Goal: Download file/media

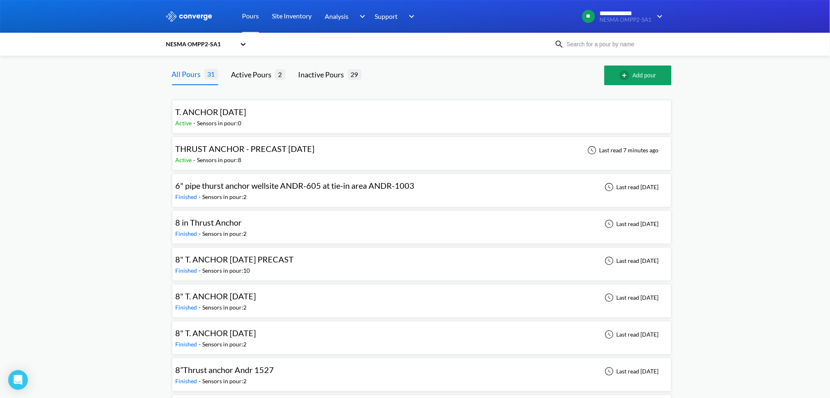
click at [230, 149] on span "THRUST ANCHOR - PRECAST [DATE]" at bounding box center [245, 149] width 139 height 10
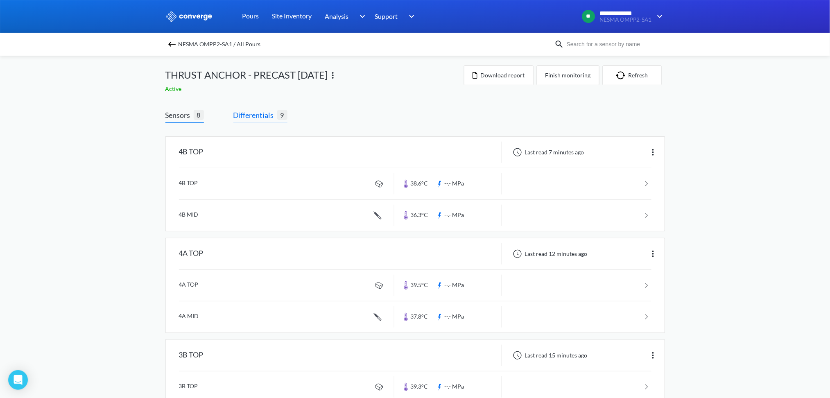
click at [251, 113] on span "Differentials" at bounding box center [255, 114] width 44 height 11
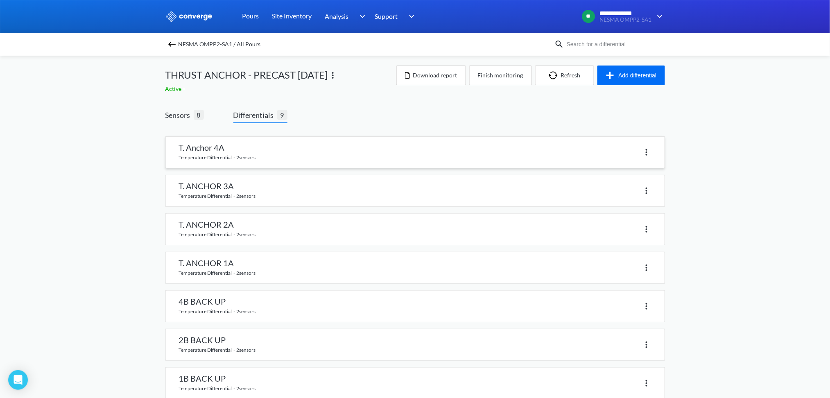
click at [212, 149] on link at bounding box center [415, 152] width 498 height 31
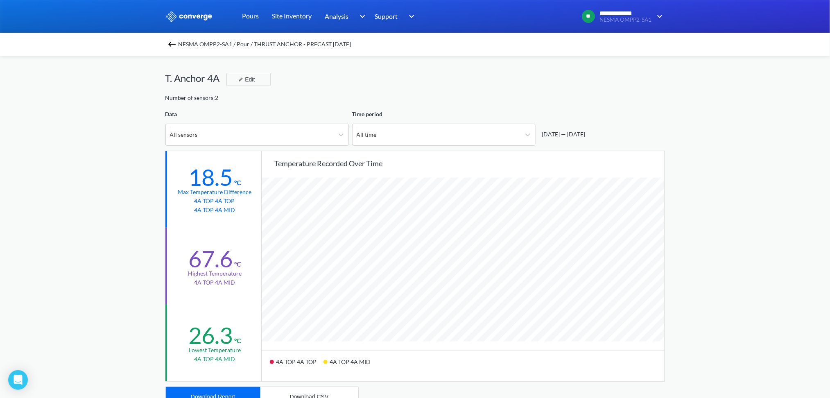
scroll to position [685, 830]
drag, startPoint x: 37, startPoint y: 0, endPoint x: 51, endPoint y: 282, distance: 282.3
click at [51, 282] on div "**********" at bounding box center [415, 343] width 830 height 686
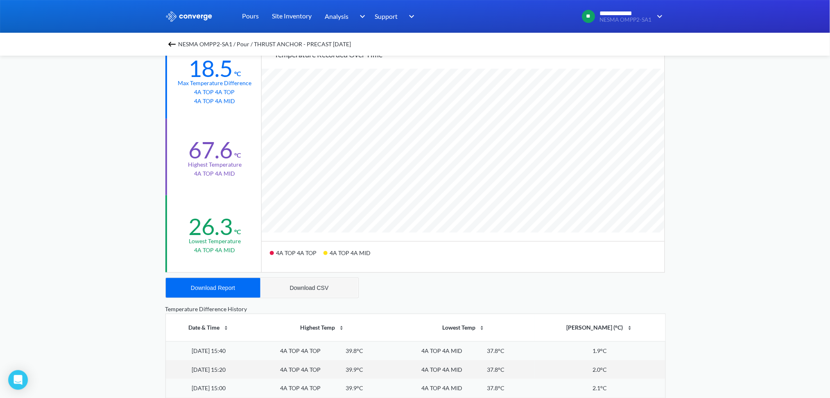
click at [279, 286] on button "Download CSV" at bounding box center [309, 288] width 98 height 20
click at [228, 292] on button "Download Report" at bounding box center [213, 288] width 95 height 20
click at [174, 43] on img at bounding box center [172, 44] width 10 height 10
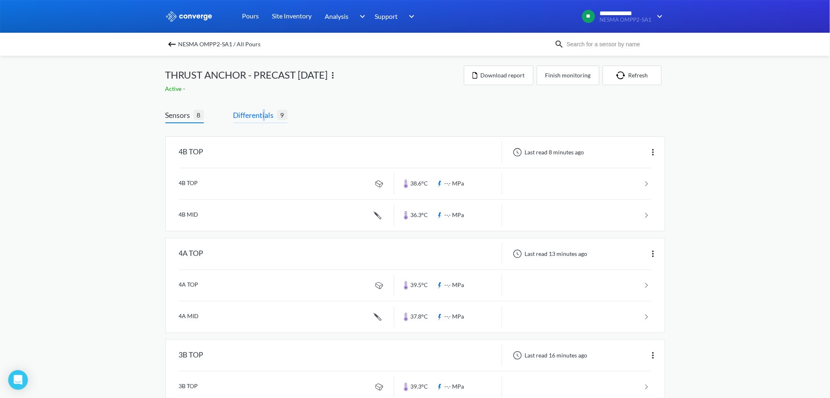
drag, startPoint x: 264, startPoint y: 117, endPoint x: 273, endPoint y: 117, distance: 9.0
click at [272, 117] on span "Differentials" at bounding box center [255, 114] width 44 height 11
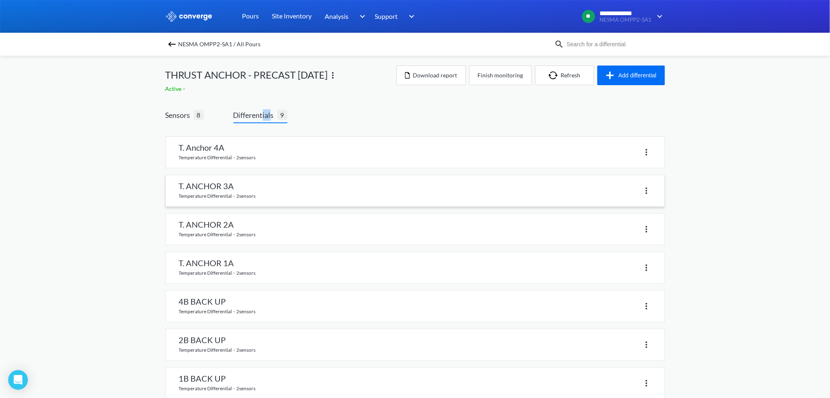
click at [241, 195] on link at bounding box center [415, 190] width 498 height 31
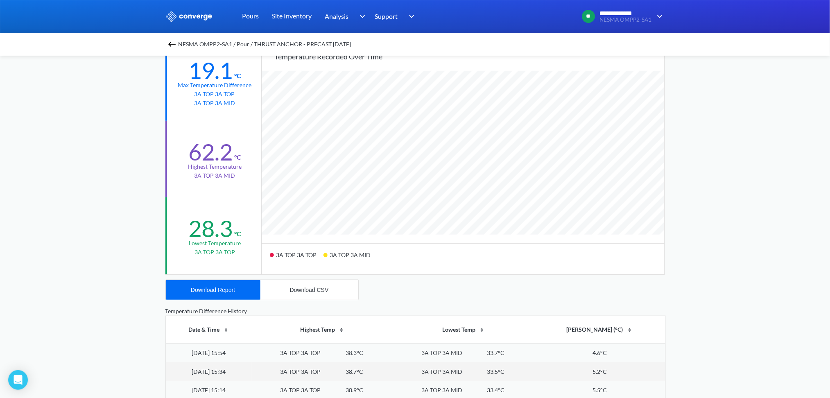
scroll to position [109, 0]
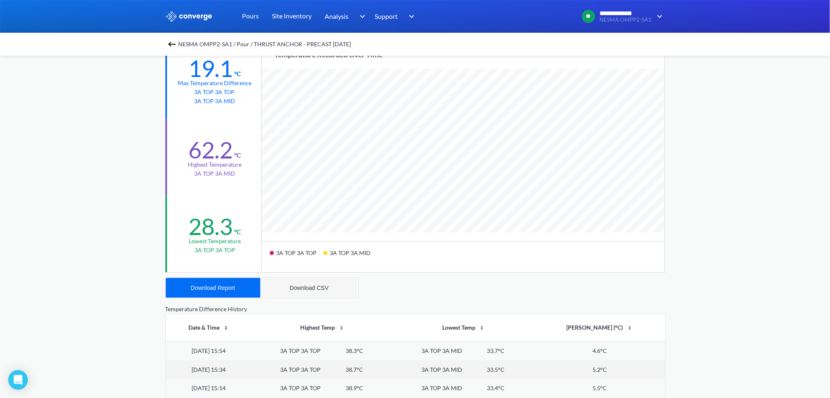
click at [290, 287] on div "Download CSV" at bounding box center [309, 287] width 39 height 7
click at [211, 289] on div "Download Report" at bounding box center [213, 287] width 44 height 7
click at [174, 45] on img at bounding box center [172, 44] width 10 height 10
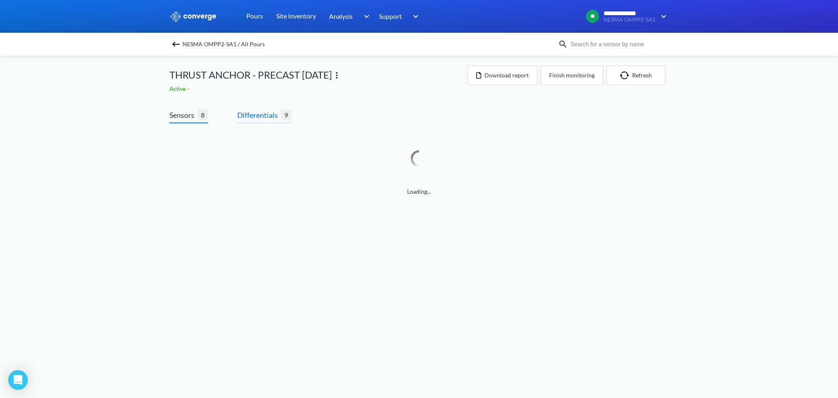
click at [259, 119] on span "Differentials" at bounding box center [259, 114] width 44 height 11
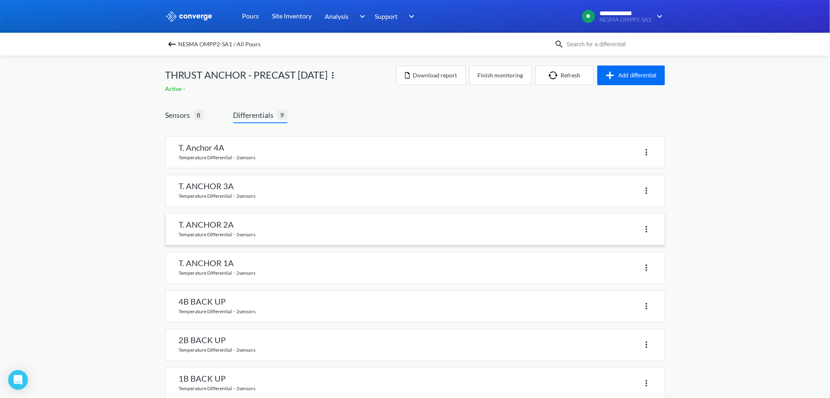
click at [212, 224] on link at bounding box center [415, 229] width 498 height 31
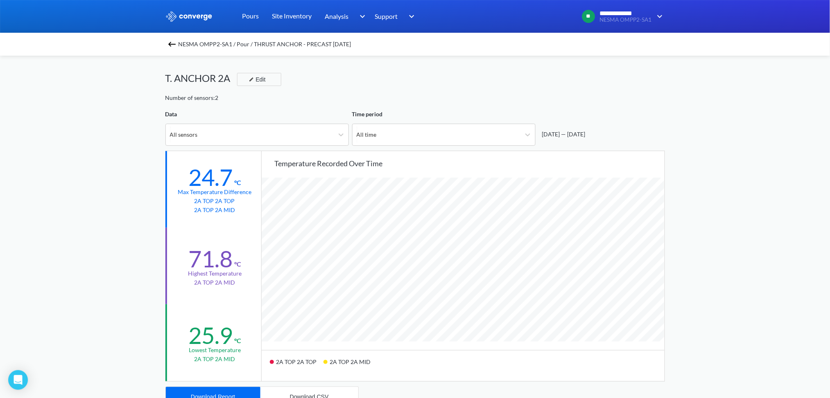
scroll to position [685, 830]
click at [315, 390] on button "Download CSV" at bounding box center [309, 397] width 98 height 20
click at [216, 390] on button "Download Report" at bounding box center [213, 397] width 95 height 20
click at [176, 47] on img at bounding box center [172, 44] width 10 height 10
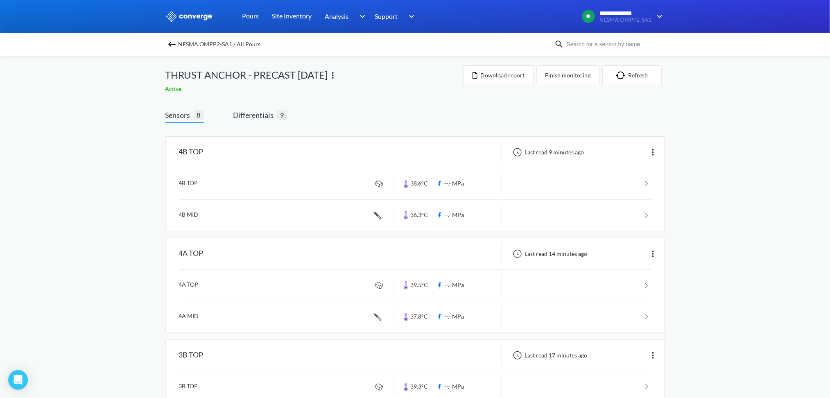
click at [259, 117] on span "Differentials" at bounding box center [255, 114] width 44 height 11
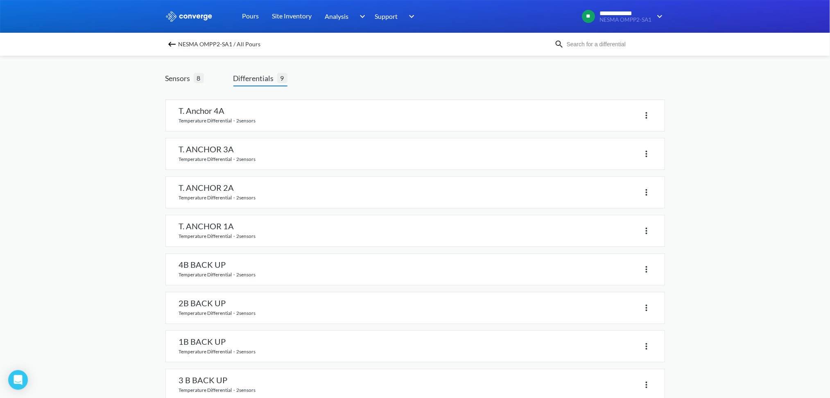
scroll to position [54, 0]
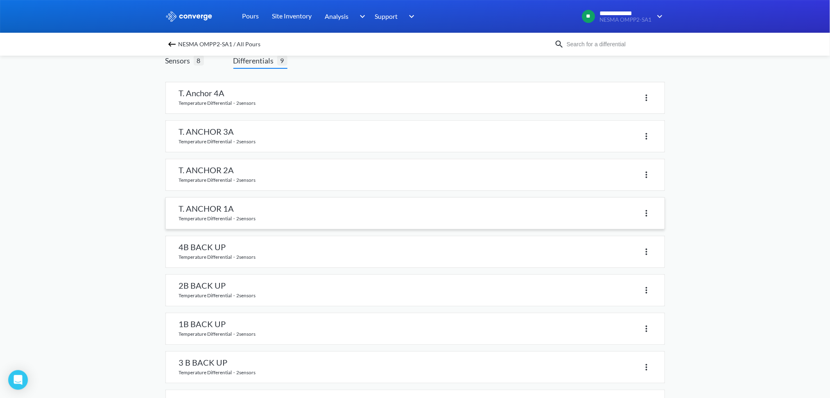
click at [220, 207] on link at bounding box center [415, 213] width 498 height 31
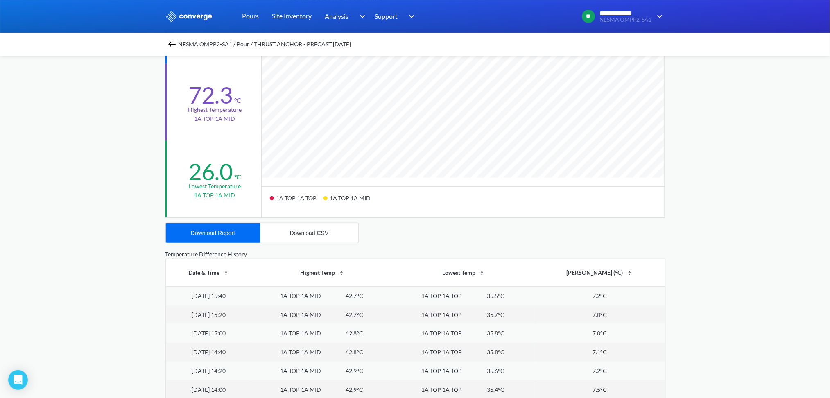
scroll to position [54, 0]
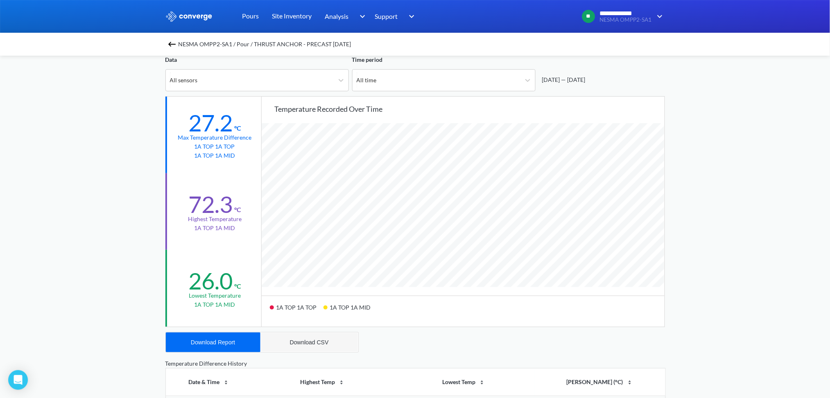
click at [306, 340] on div "Download CSV" at bounding box center [309, 342] width 39 height 7
click at [217, 340] on div "Download Report" at bounding box center [213, 342] width 44 height 7
click at [171, 43] on img at bounding box center [172, 44] width 10 height 10
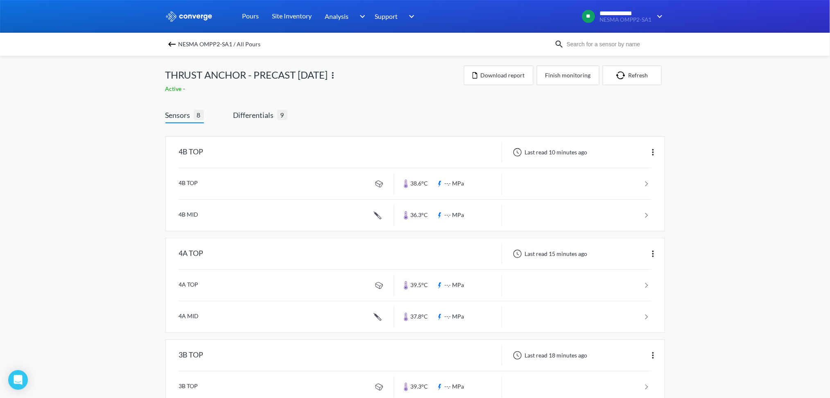
click at [177, 117] on span "Sensors" at bounding box center [179, 114] width 28 height 11
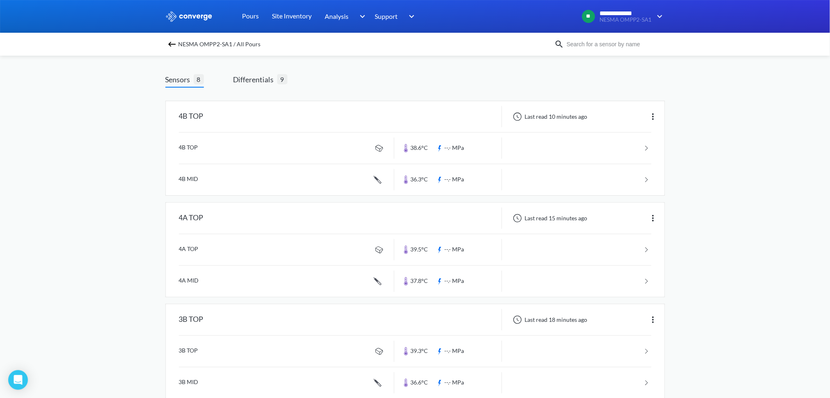
scroll to position [54, 0]
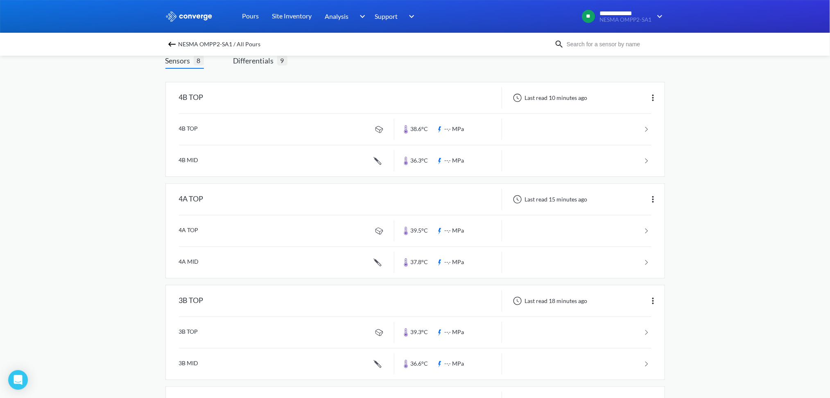
click at [232, 54] on div "NESMA OMPP2-SA1 / All Pours" at bounding box center [415, 44] width 830 height 23
drag, startPoint x: 235, startPoint y: 60, endPoint x: 237, endPoint y: 66, distance: 6.1
click at [236, 64] on span "Differentials" at bounding box center [255, 60] width 44 height 11
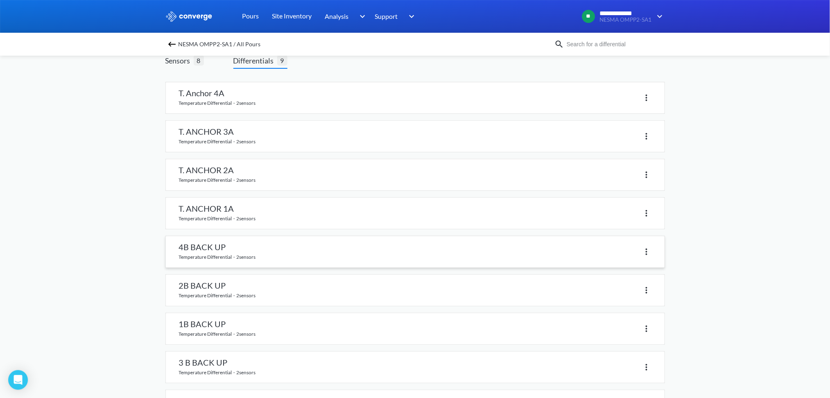
click at [192, 248] on link at bounding box center [415, 251] width 498 height 31
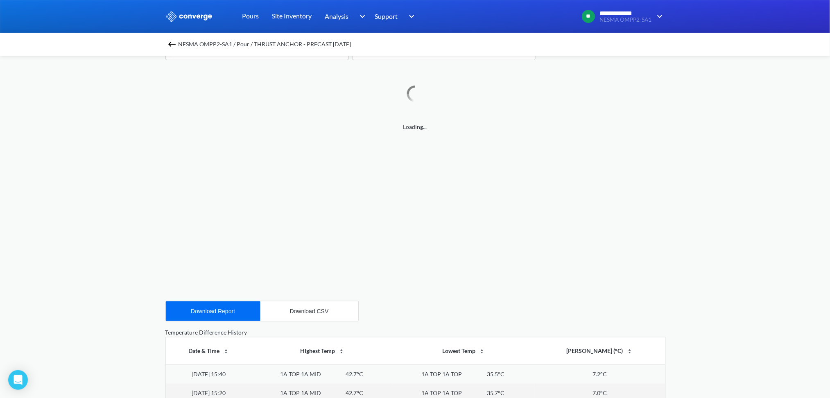
scroll to position [164, 0]
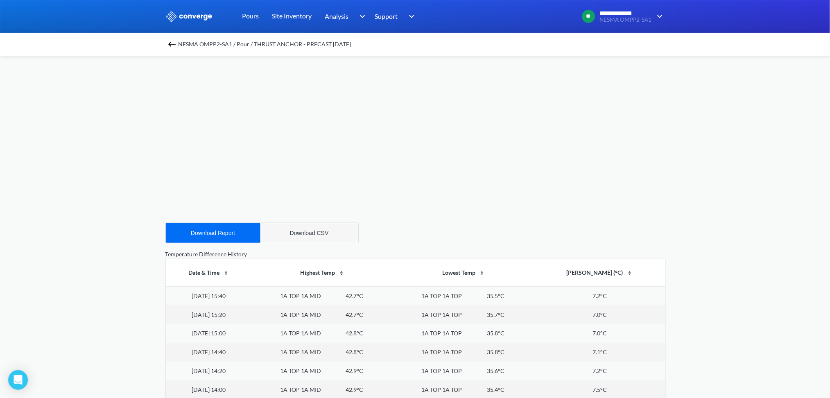
click at [295, 228] on button "Download CSV" at bounding box center [309, 233] width 98 height 20
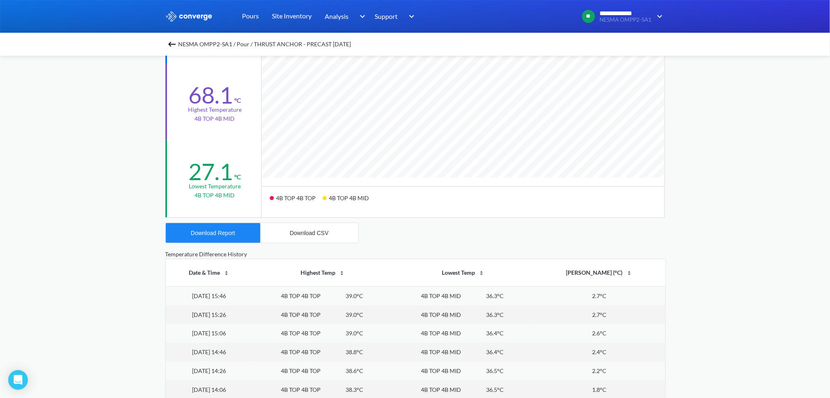
scroll to position [685, 830]
click at [196, 238] on button "Download Report" at bounding box center [213, 233] width 95 height 20
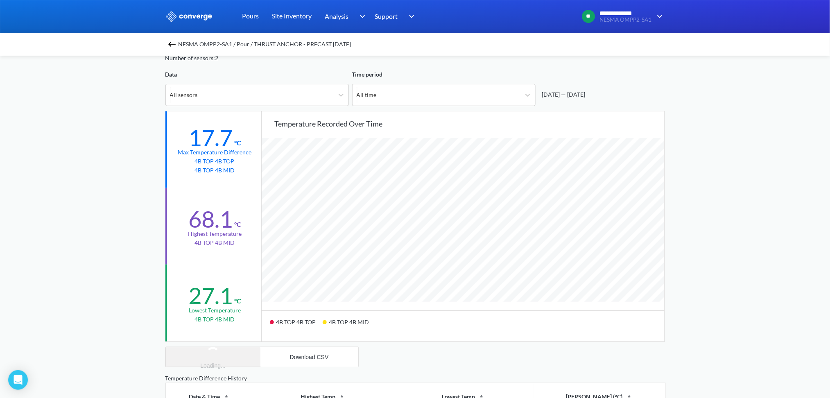
scroll to position [0, 0]
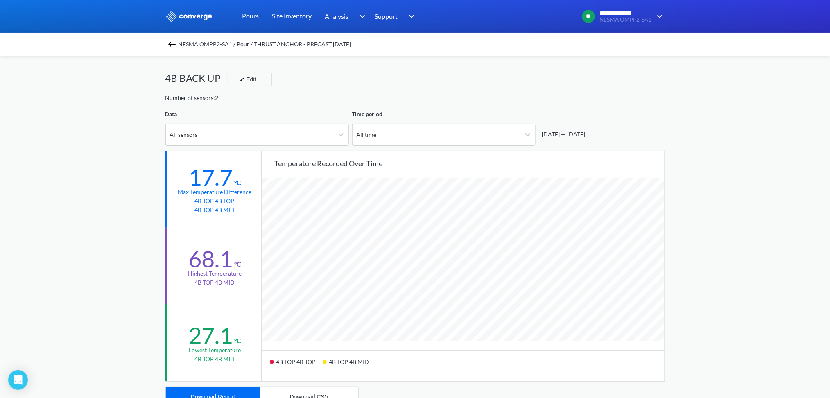
click at [177, 41] on img at bounding box center [172, 44] width 10 height 10
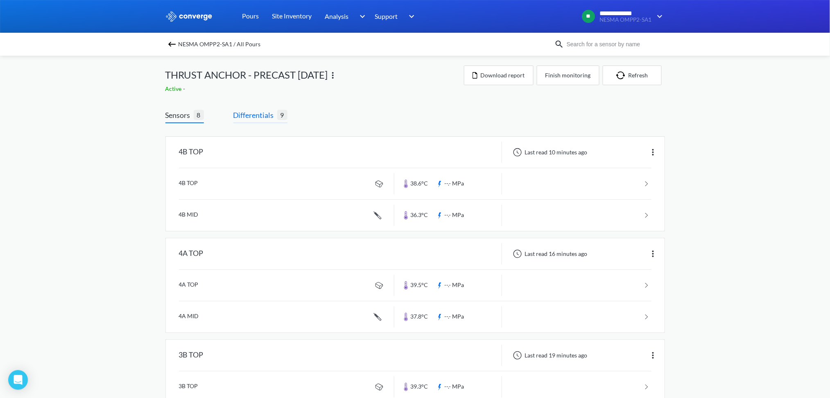
click at [259, 112] on span "Differentials" at bounding box center [255, 114] width 44 height 11
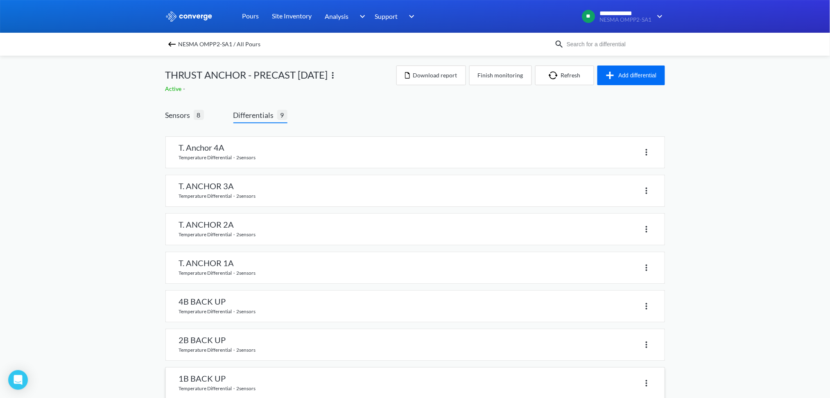
click at [207, 383] on link at bounding box center [415, 382] width 498 height 31
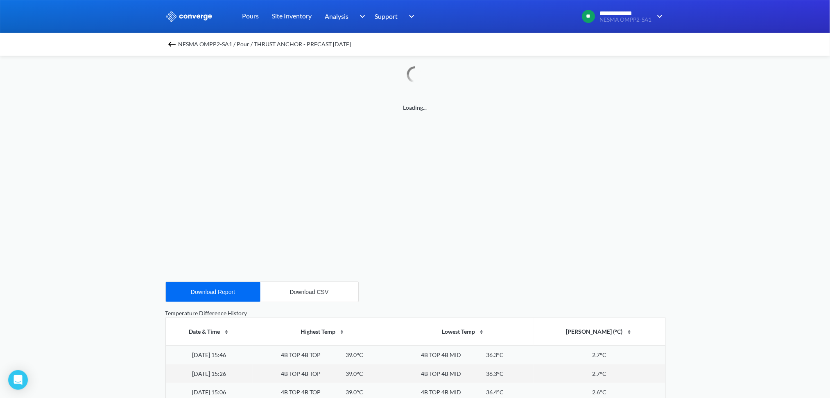
scroll to position [109, 0]
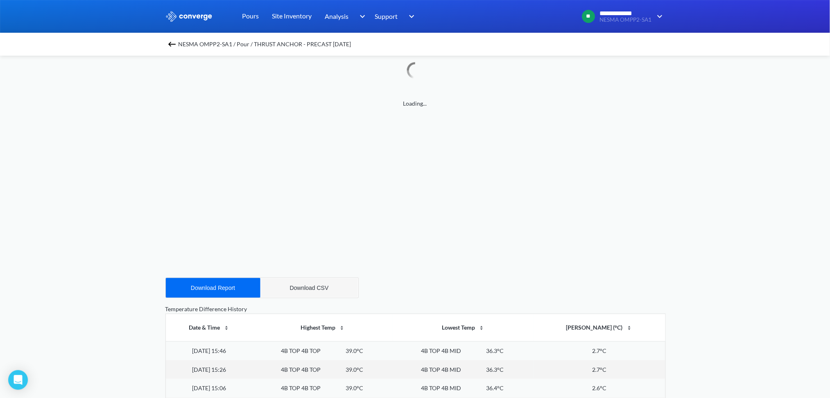
click at [300, 292] on button "Download CSV" at bounding box center [309, 288] width 98 height 20
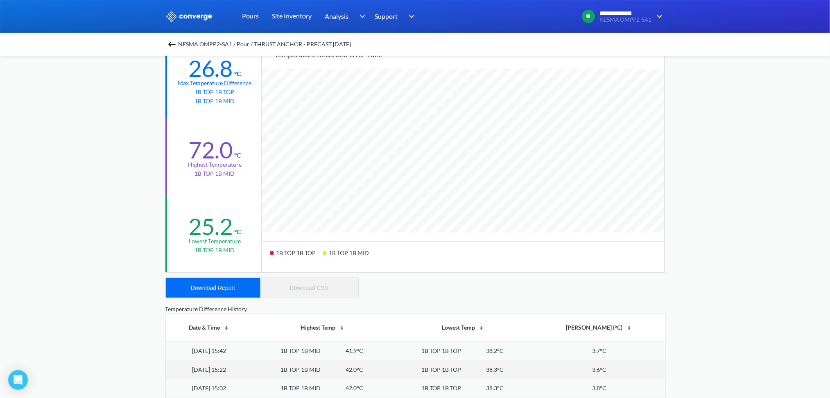
scroll to position [685, 830]
click at [220, 288] on div "Download Report" at bounding box center [213, 287] width 44 height 7
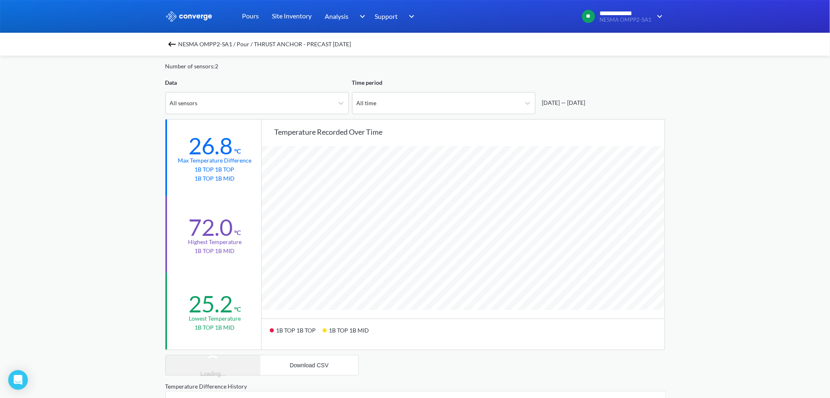
scroll to position [0, 0]
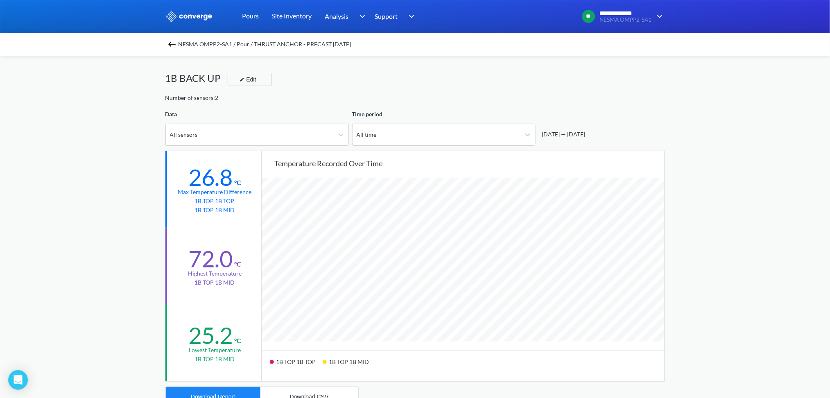
click at [174, 41] on img at bounding box center [172, 44] width 10 height 10
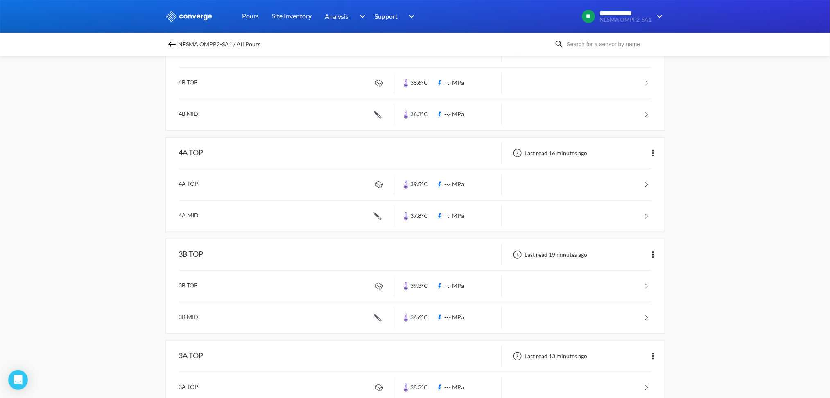
scroll to position [15, 0]
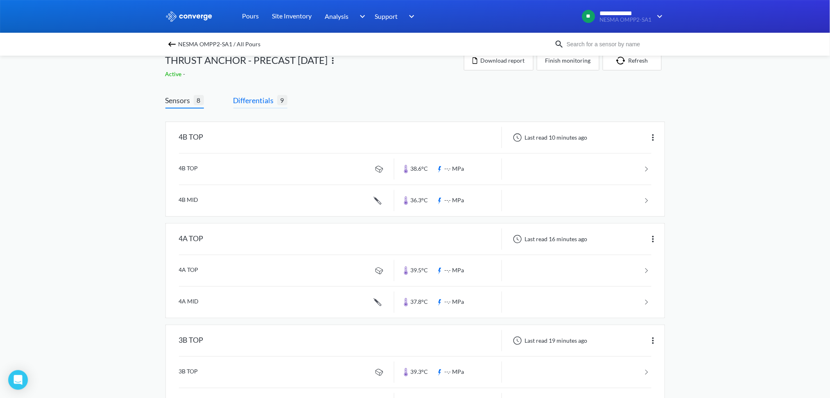
click at [259, 99] on span "Differentials" at bounding box center [255, 100] width 44 height 11
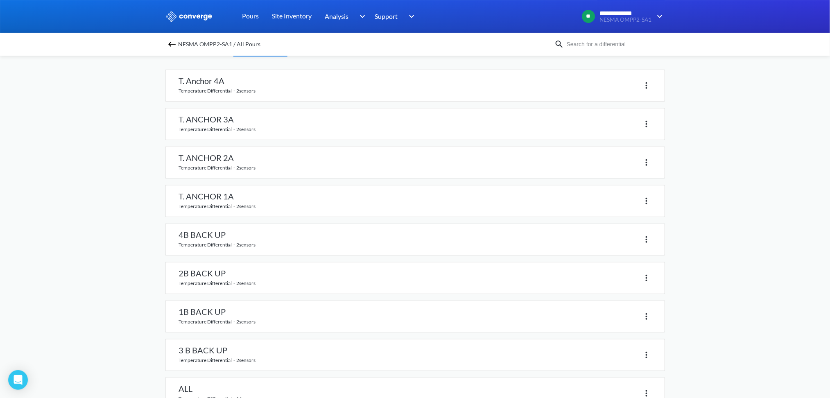
scroll to position [94, 0]
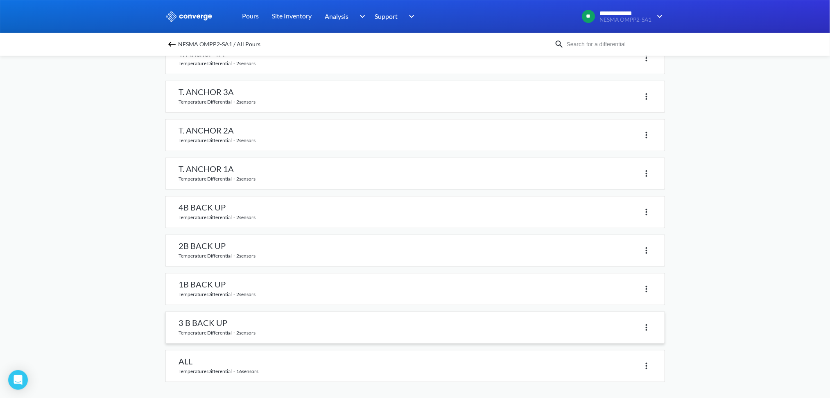
click at [205, 322] on link at bounding box center [415, 327] width 498 height 31
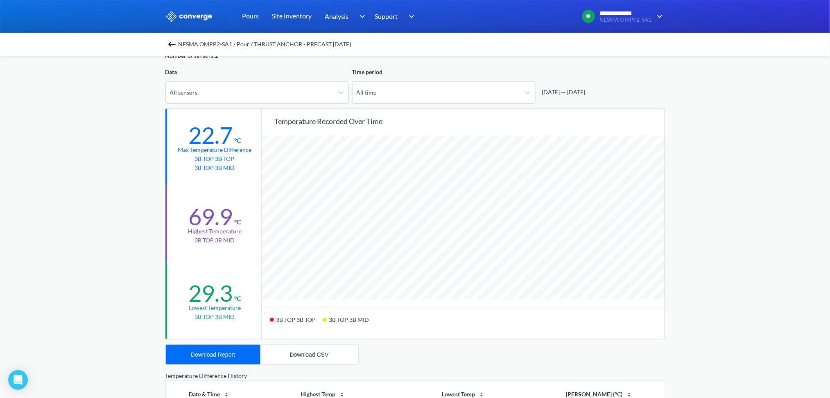
scroll to position [109, 0]
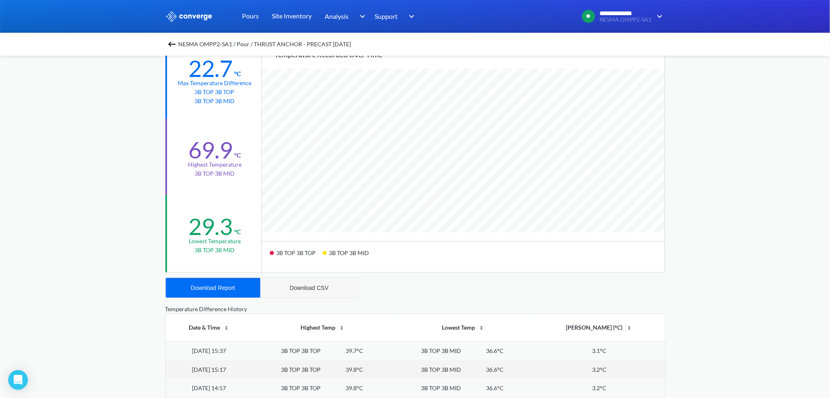
click at [311, 282] on button "Download CSV" at bounding box center [309, 288] width 98 height 20
click at [219, 290] on div "Download Report" at bounding box center [213, 287] width 44 height 7
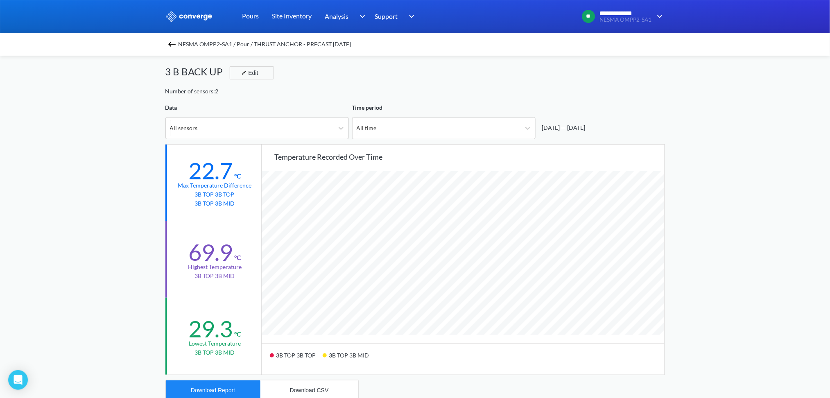
scroll to position [0, 0]
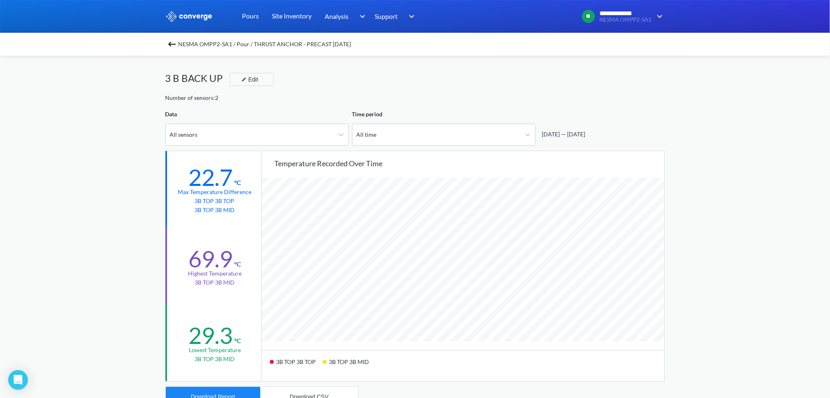
click at [172, 43] on img at bounding box center [172, 44] width 10 height 10
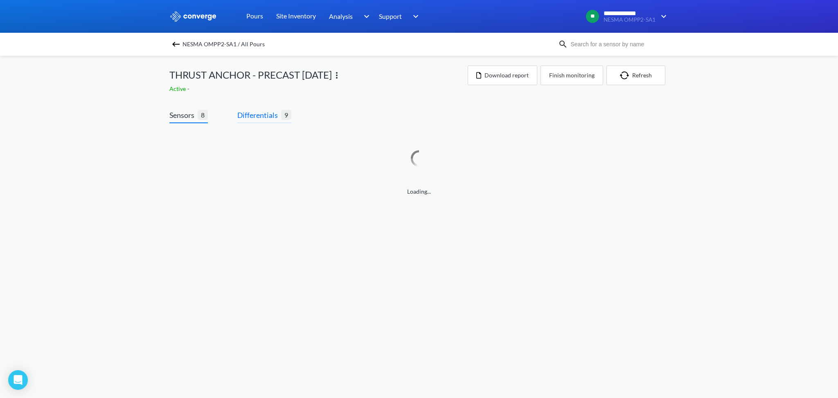
click at [265, 114] on span "Differentials" at bounding box center [259, 114] width 44 height 11
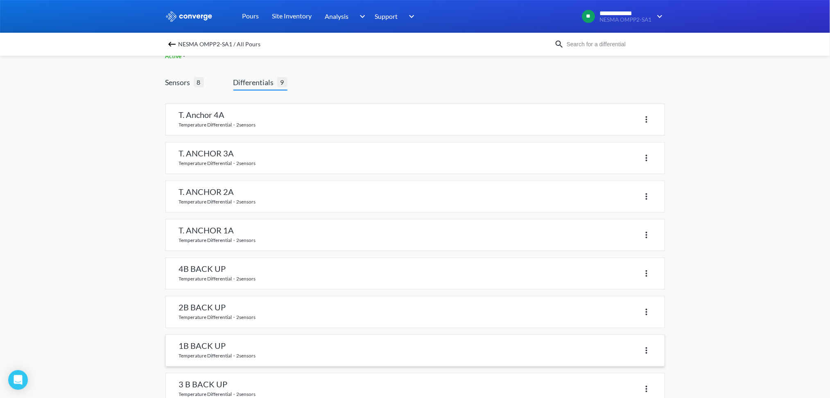
scroll to position [94, 0]
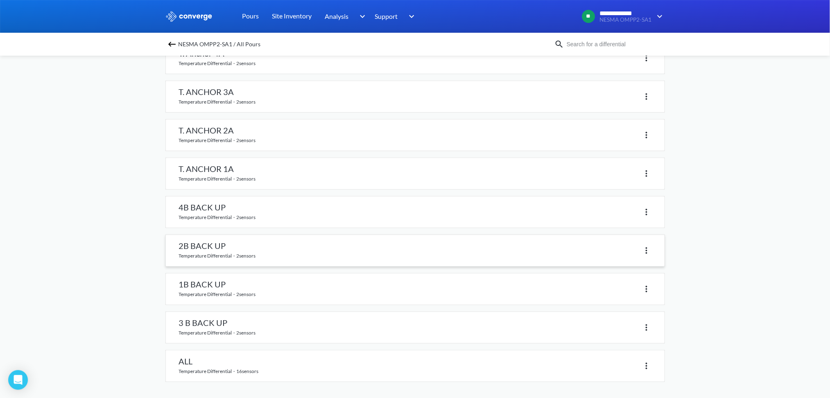
click at [257, 246] on link at bounding box center [415, 250] width 498 height 31
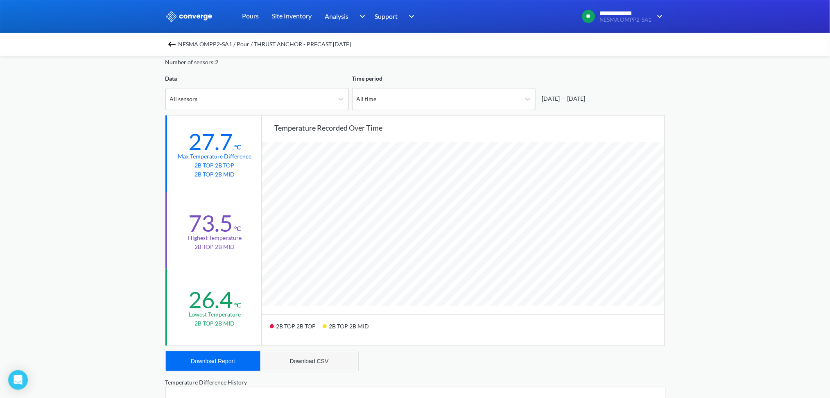
scroll to position [54, 0]
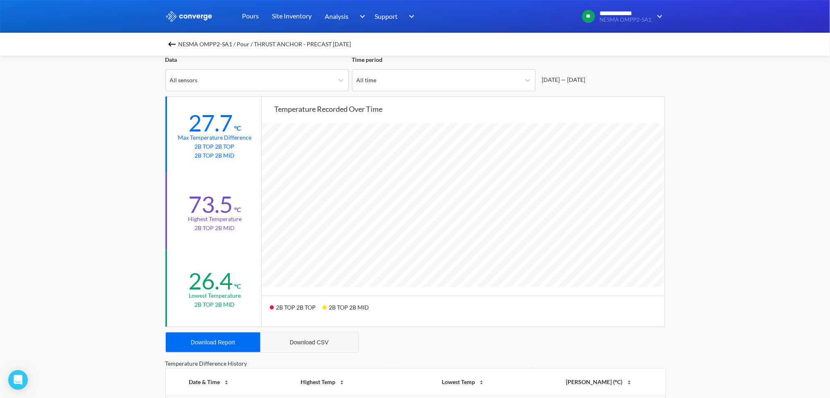
click at [310, 340] on div "Download CSV" at bounding box center [309, 342] width 39 height 7
click at [203, 340] on div "Download Report" at bounding box center [213, 342] width 44 height 7
